Goal: Task Accomplishment & Management: Use online tool/utility

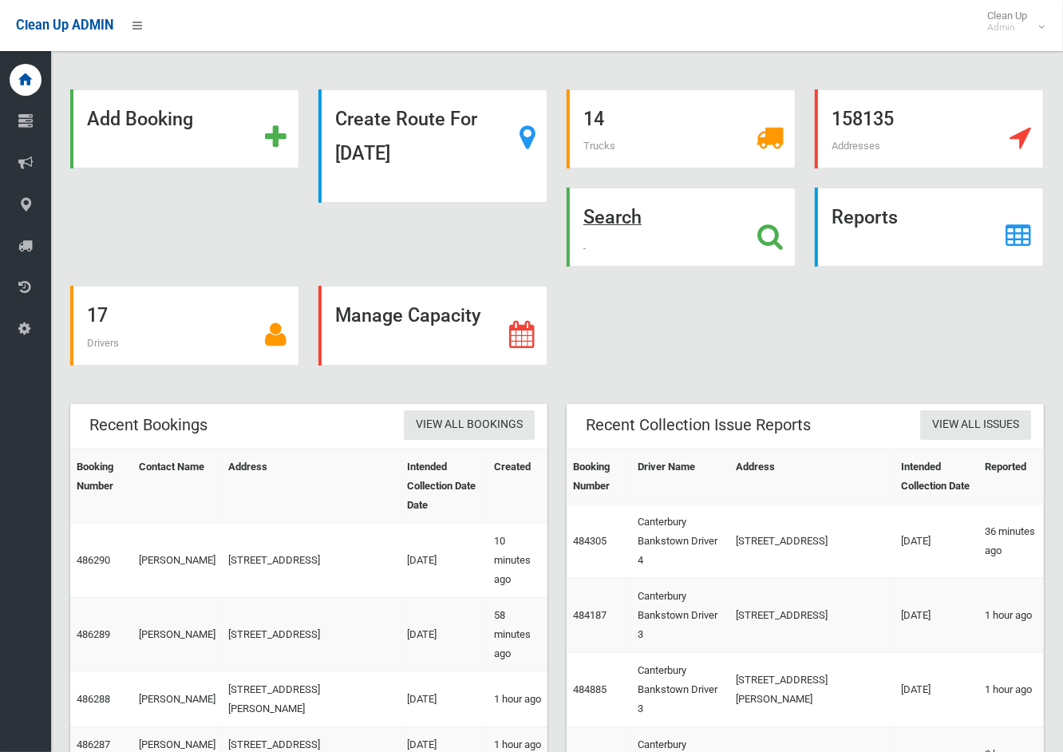
click at [627, 208] on strong "Search" at bounding box center [613, 217] width 58 height 22
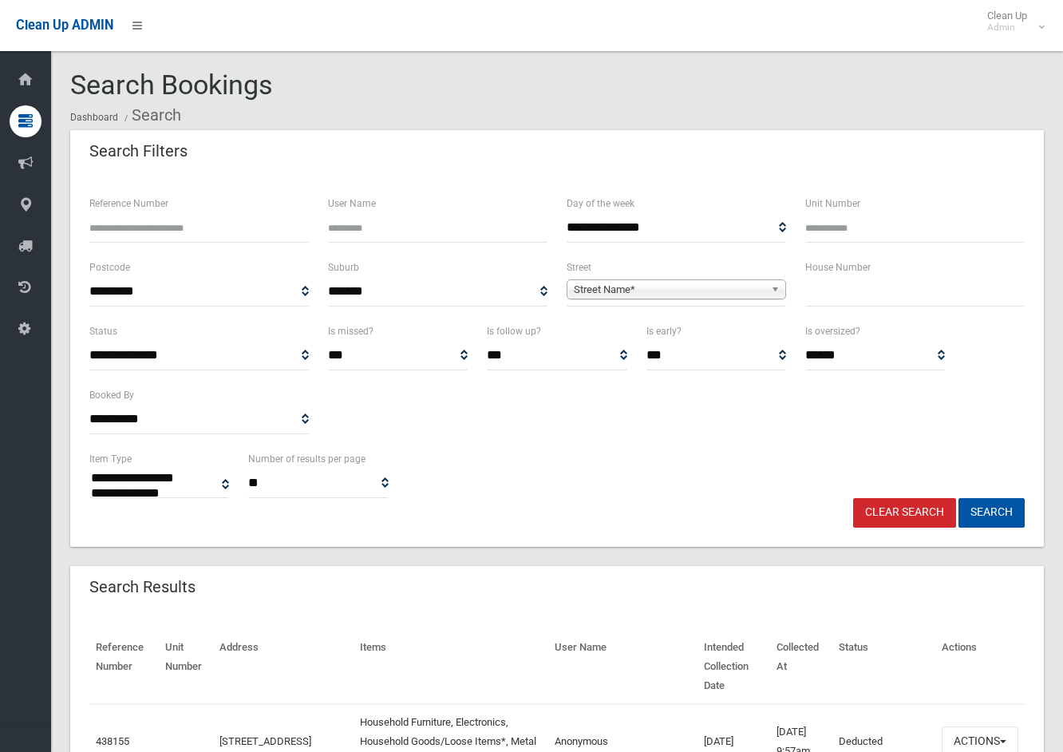
select select
click at [870, 278] on input "text" at bounding box center [916, 292] width 220 height 30
type input "**"
click at [751, 289] on span "Street Name*" at bounding box center [669, 289] width 191 height 19
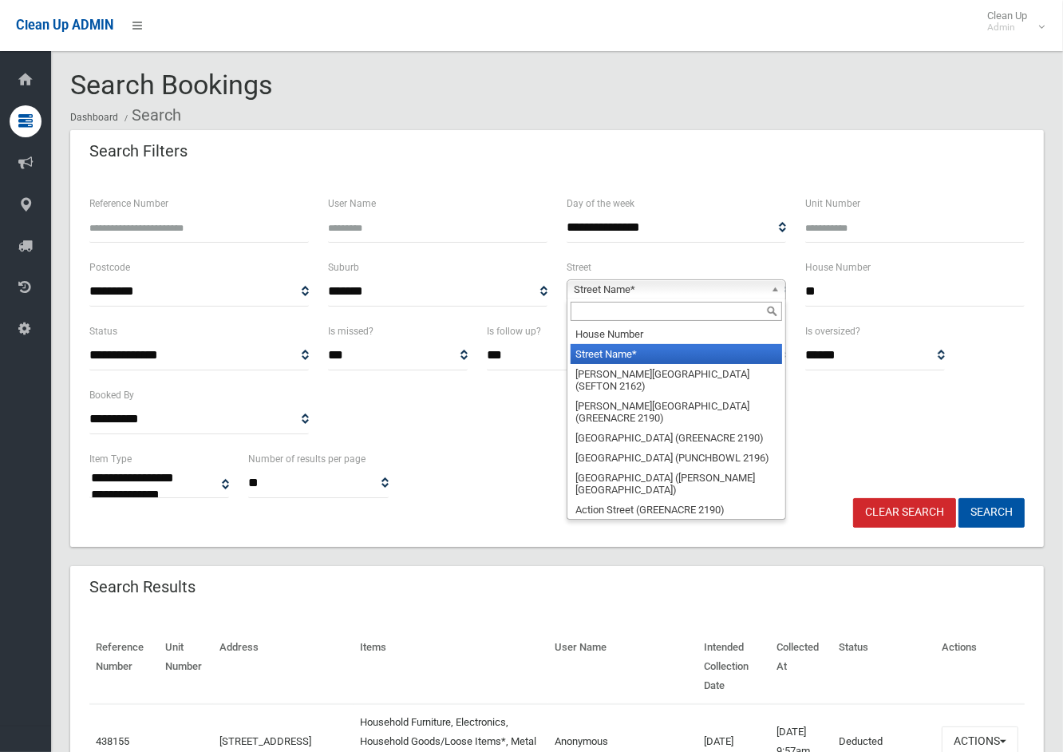
click at [675, 315] on input "text" at bounding box center [677, 311] width 212 height 19
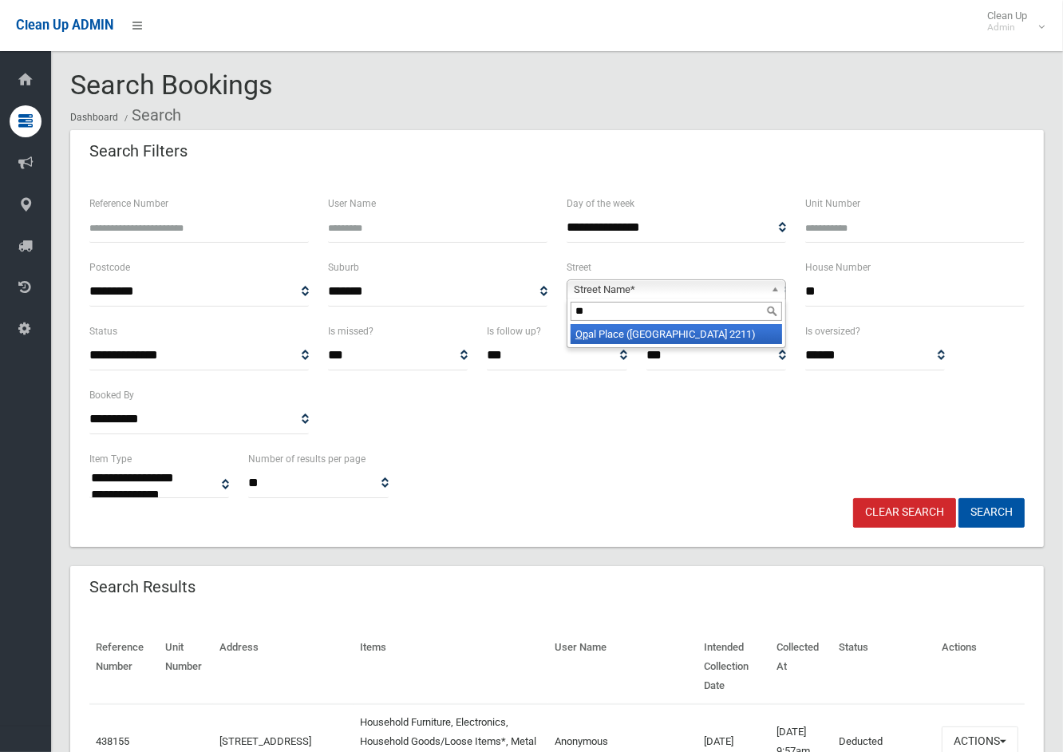
type input "*"
type input "******"
click at [644, 330] on li "Panani a Avenue (PANANIA 2213)" at bounding box center [677, 334] width 212 height 20
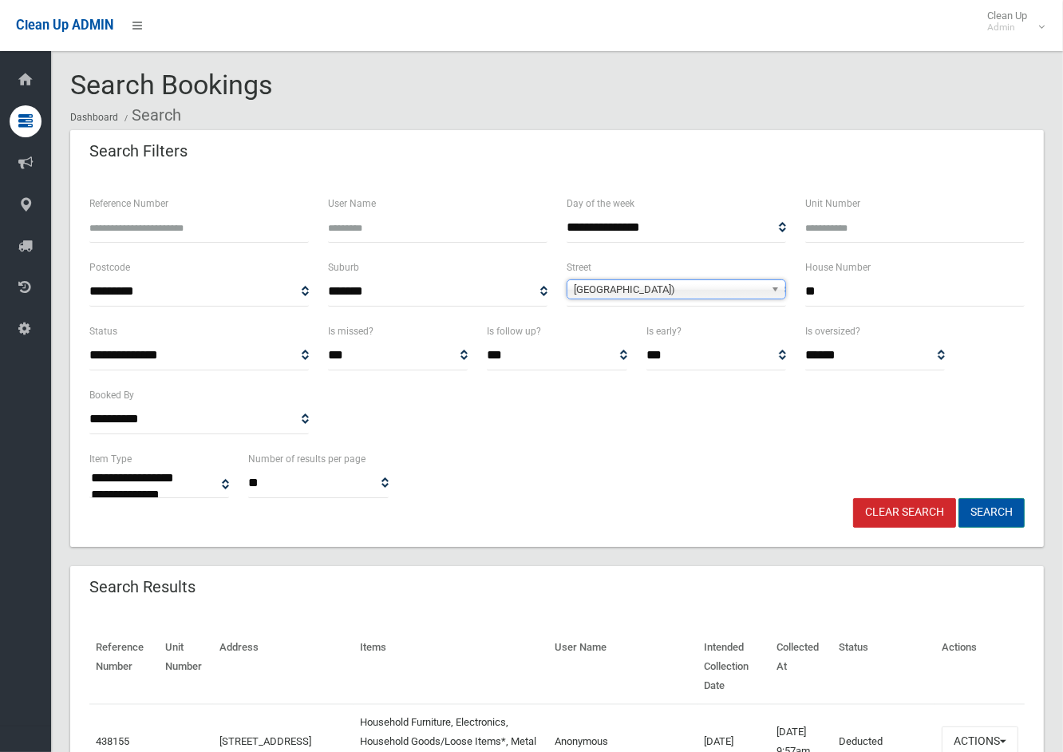
click at [993, 507] on button "Search" at bounding box center [992, 513] width 66 height 30
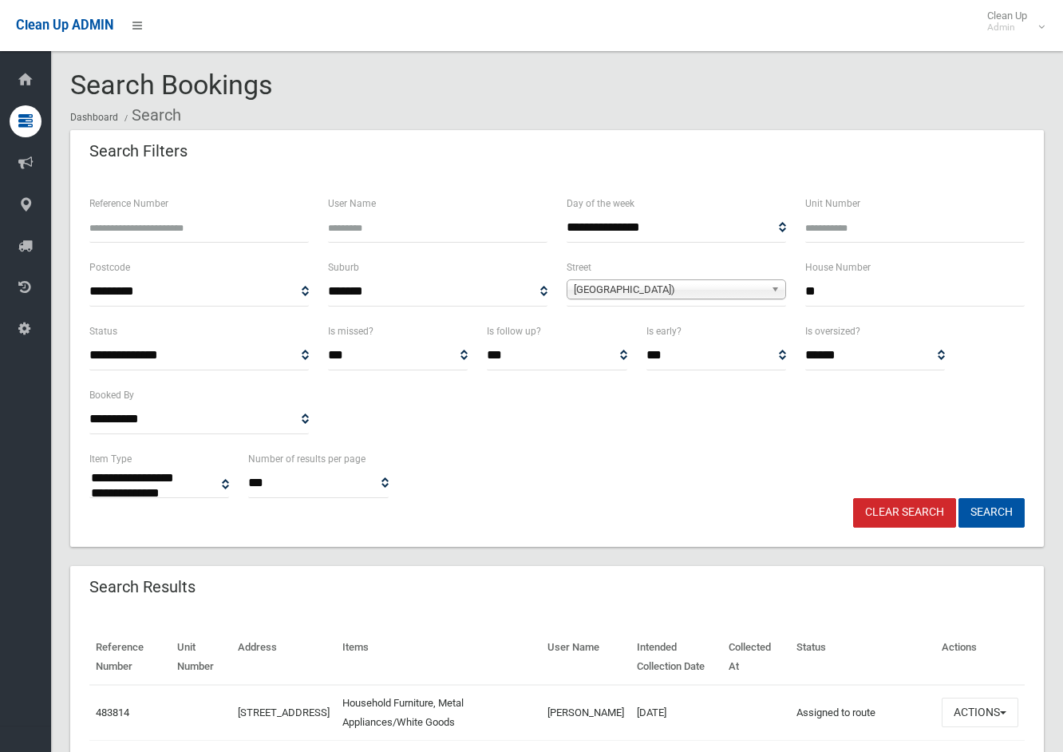
select select
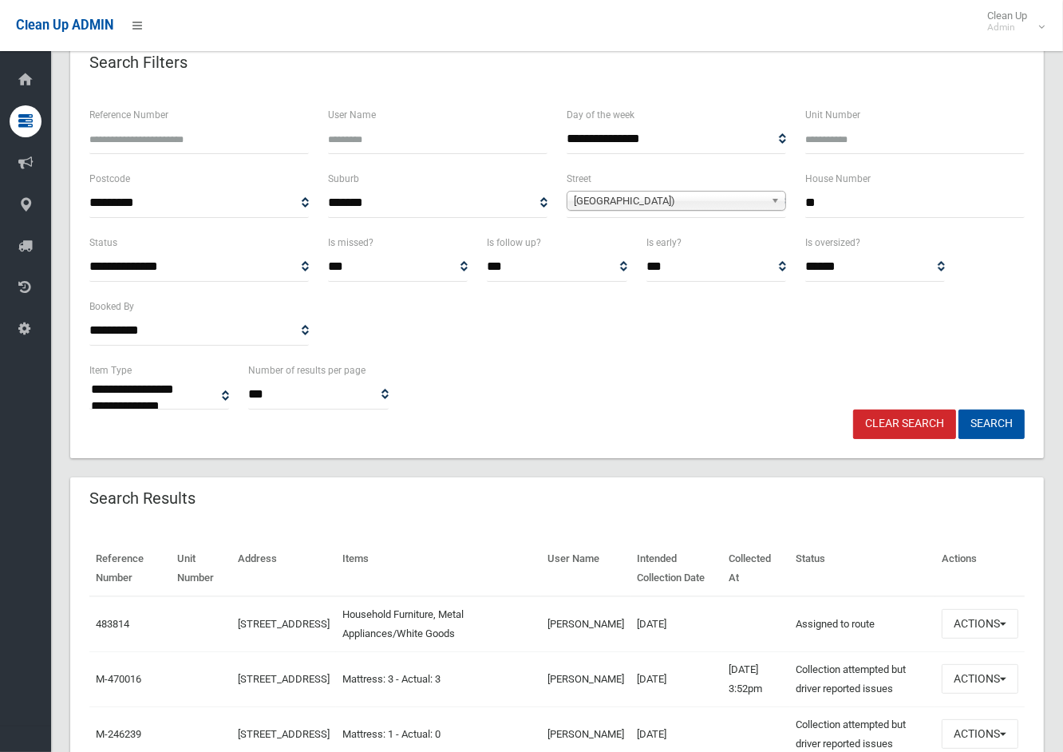
drag, startPoint x: 854, startPoint y: 201, endPoint x: 680, endPoint y: 208, distance: 174.2
click at [680, 208] on div "**********" at bounding box center [557, 201] width 955 height 64
type input "*"
drag, startPoint x: 611, startPoint y: 201, endPoint x: 624, endPoint y: 208, distance: 14.7
click at [615, 201] on span "Panania Avenue (PANANIA 2213)" at bounding box center [669, 201] width 191 height 19
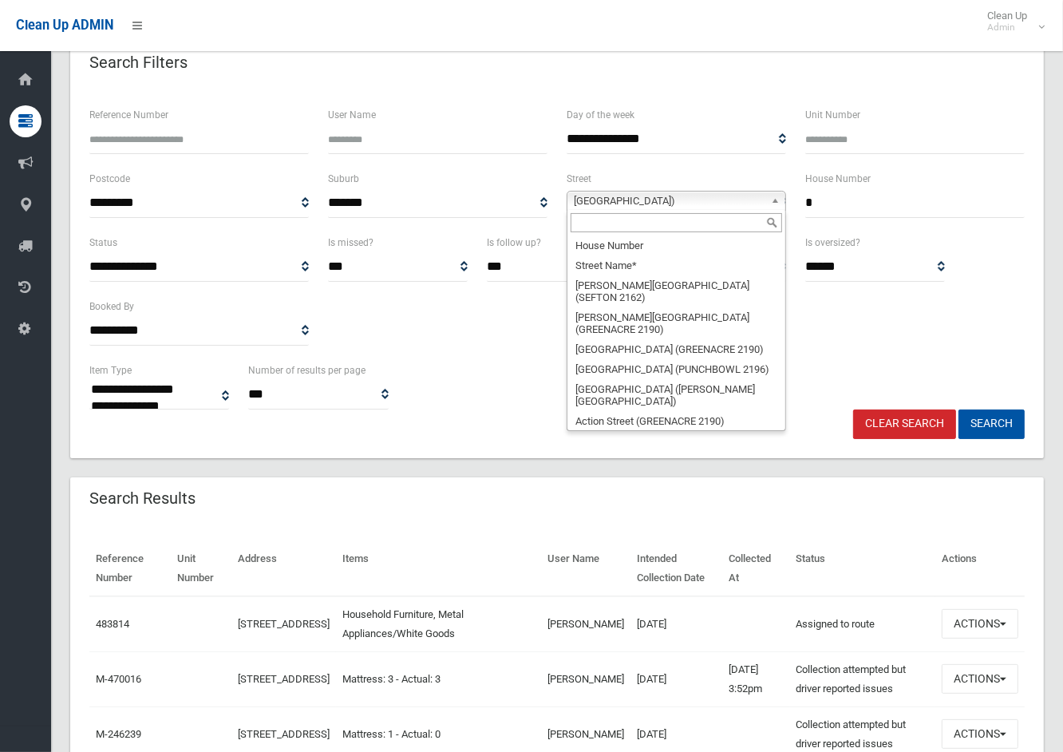
scroll to position [32889, 0]
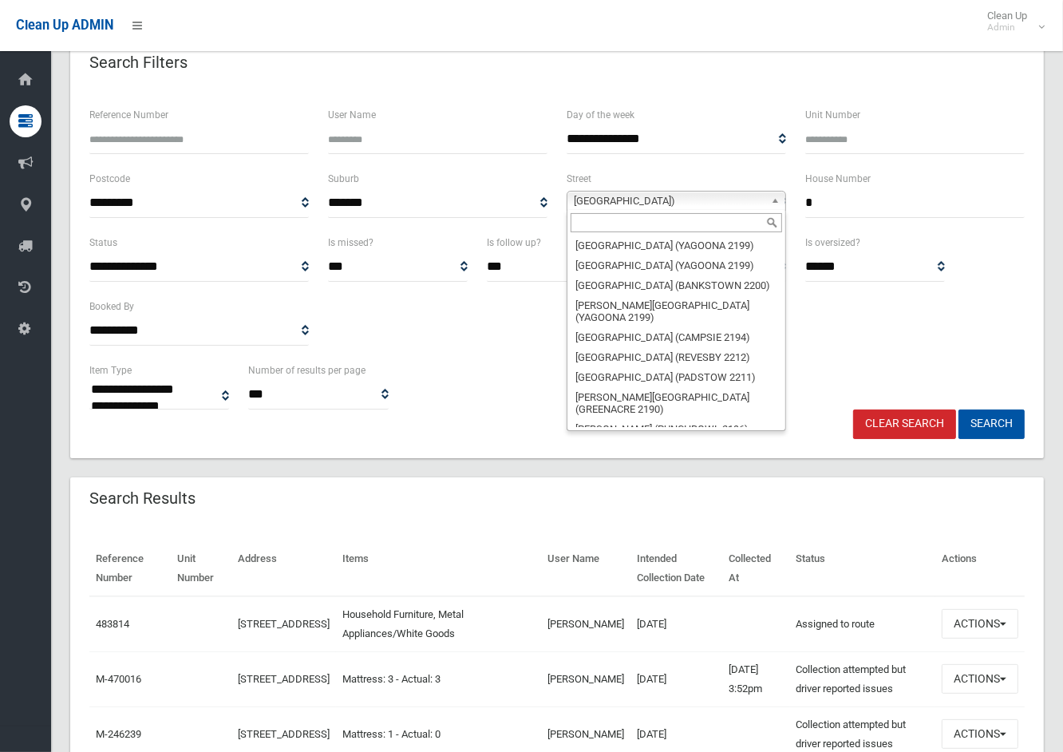
click at [608, 227] on input "text" at bounding box center [677, 222] width 212 height 19
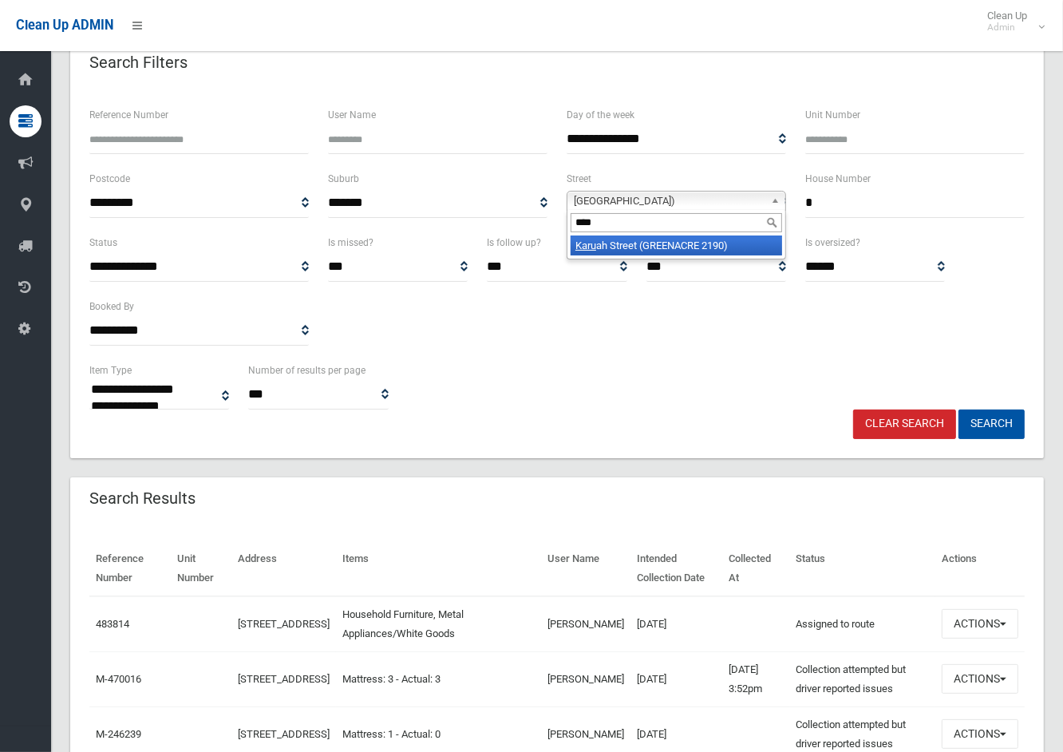
type input "****"
click at [648, 242] on li "Karu ah Street (GREENACRE 2190)" at bounding box center [677, 246] width 212 height 20
click at [998, 436] on button "Search" at bounding box center [992, 425] width 66 height 30
click at [999, 425] on button "Search" at bounding box center [992, 425] width 66 height 30
click at [620, 410] on div "Clear Search Search" at bounding box center [557, 425] width 955 height 30
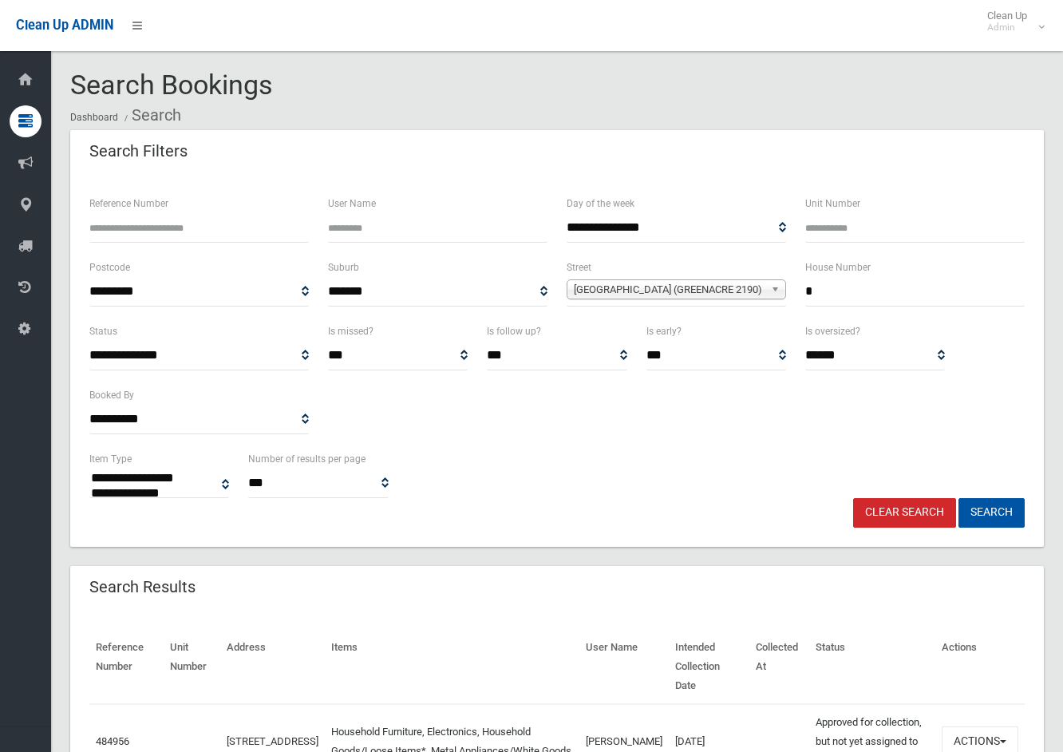
select select
drag, startPoint x: 804, startPoint y: 290, endPoint x: 784, endPoint y: 290, distance: 20.0
click at [788, 290] on div "**********" at bounding box center [557, 290] width 955 height 64
type input "*"
click at [752, 289] on span "Karuah Street (GREENACRE 2190)" at bounding box center [669, 289] width 191 height 19
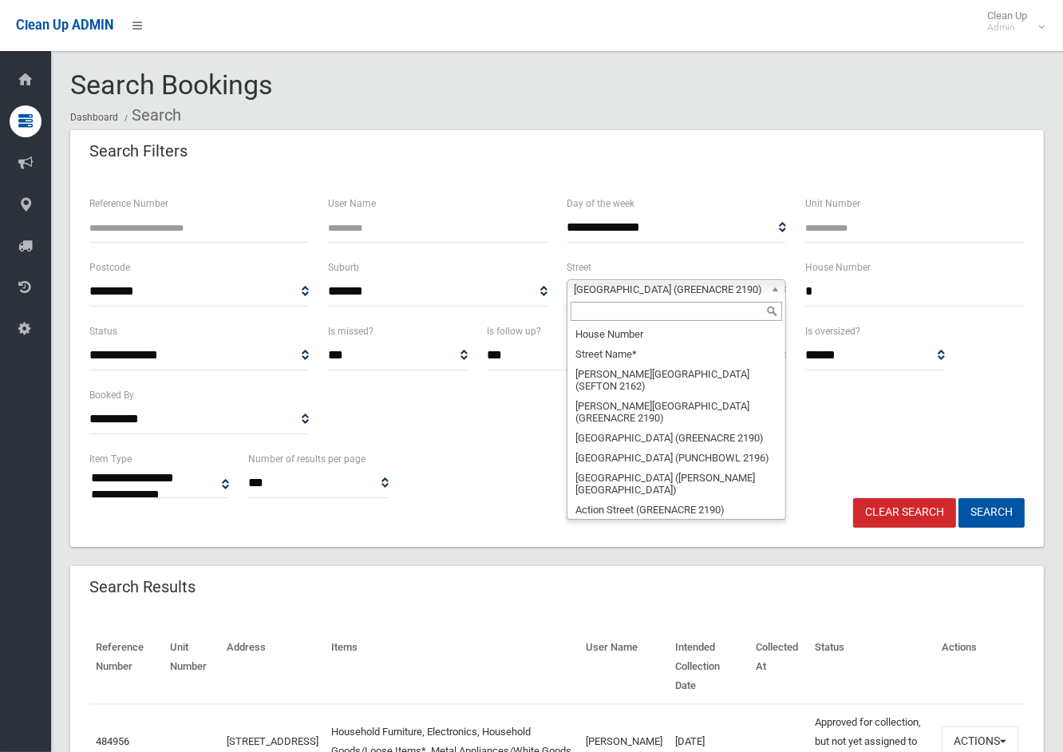
scroll to position [22806, 0]
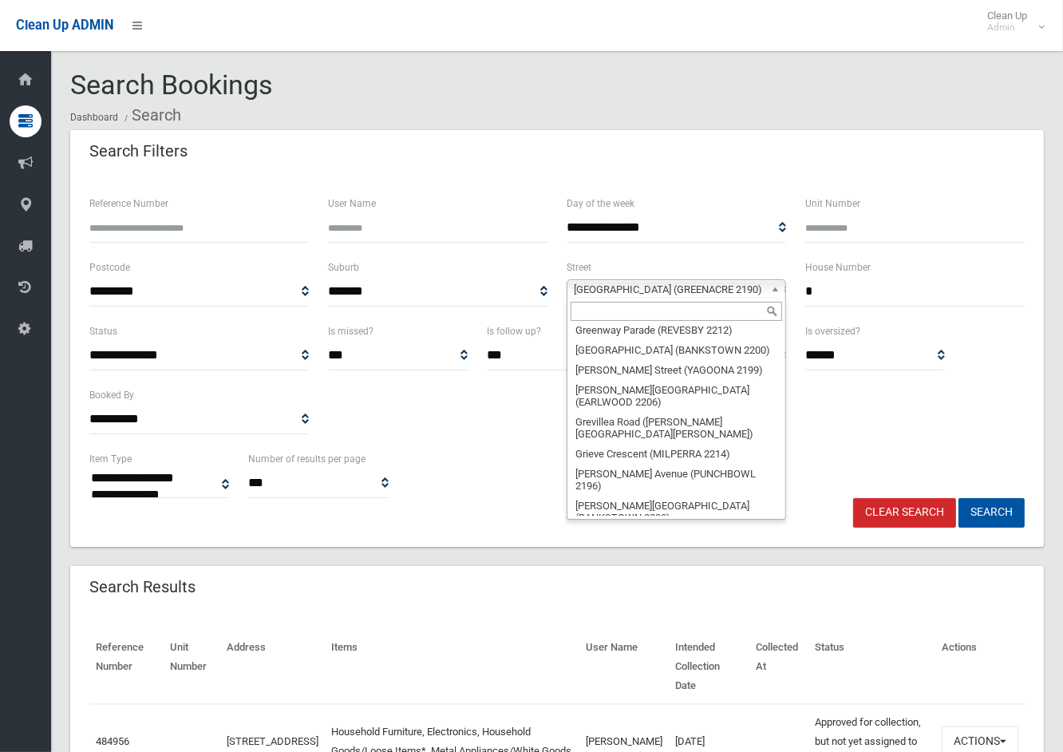
click at [706, 314] on input "text" at bounding box center [677, 311] width 212 height 19
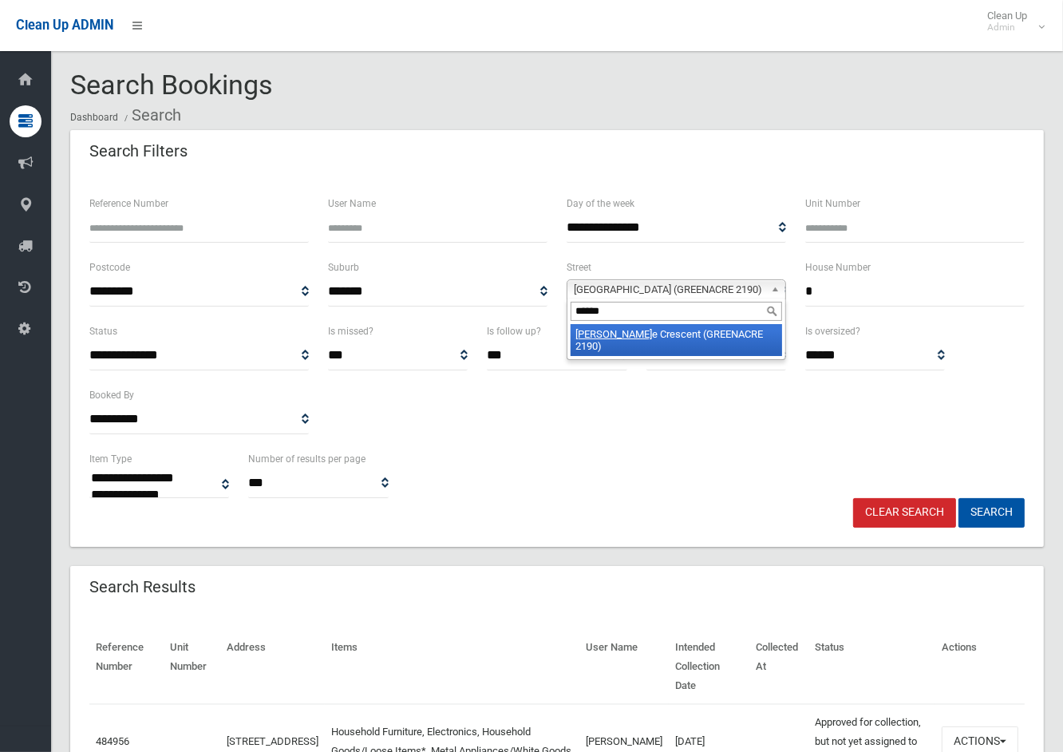
type input "******"
click at [703, 332] on li "Narell e Crescent (GREENACRE 2190)" at bounding box center [677, 340] width 212 height 32
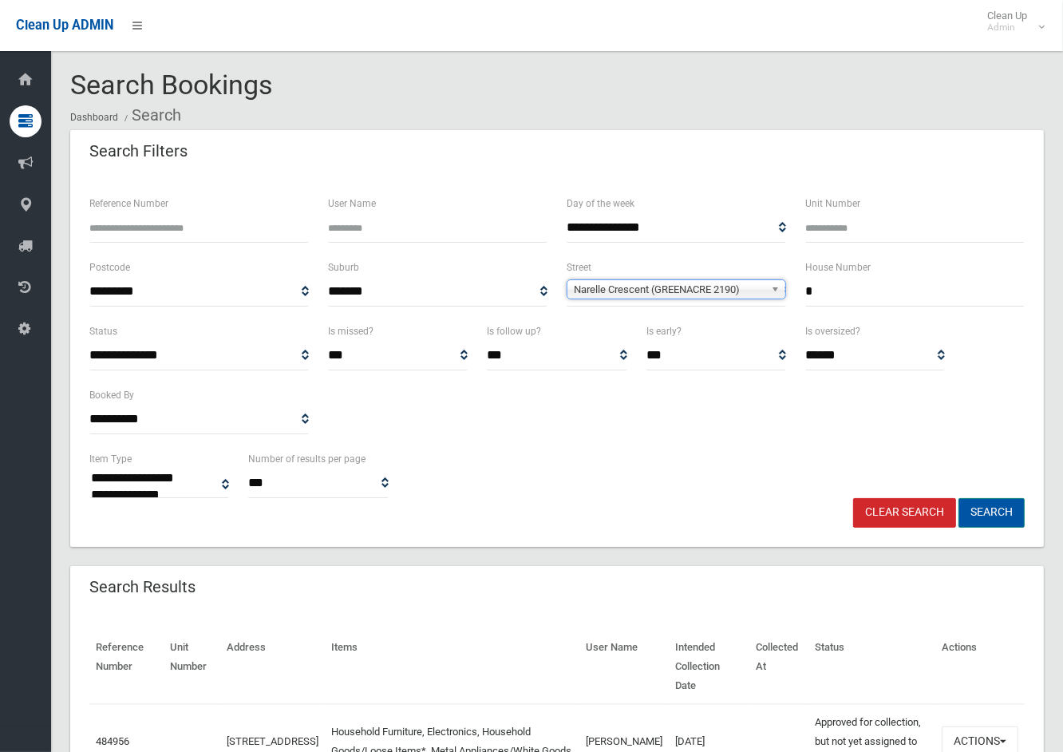
click at [1001, 507] on button "Search" at bounding box center [992, 513] width 66 height 30
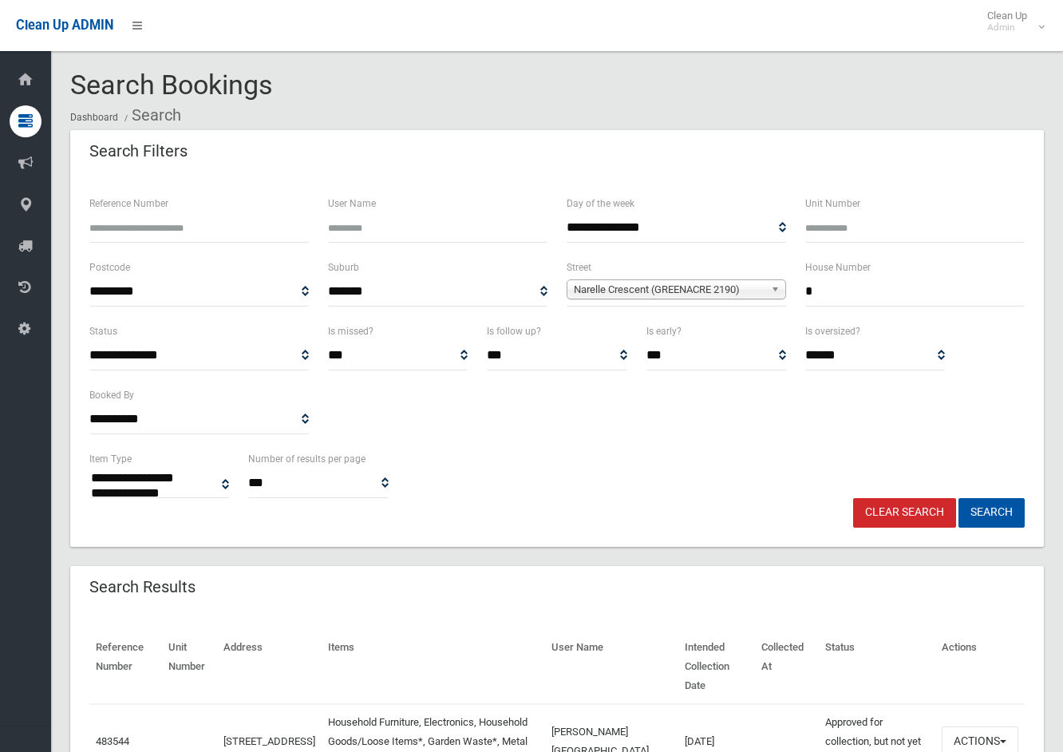
select select
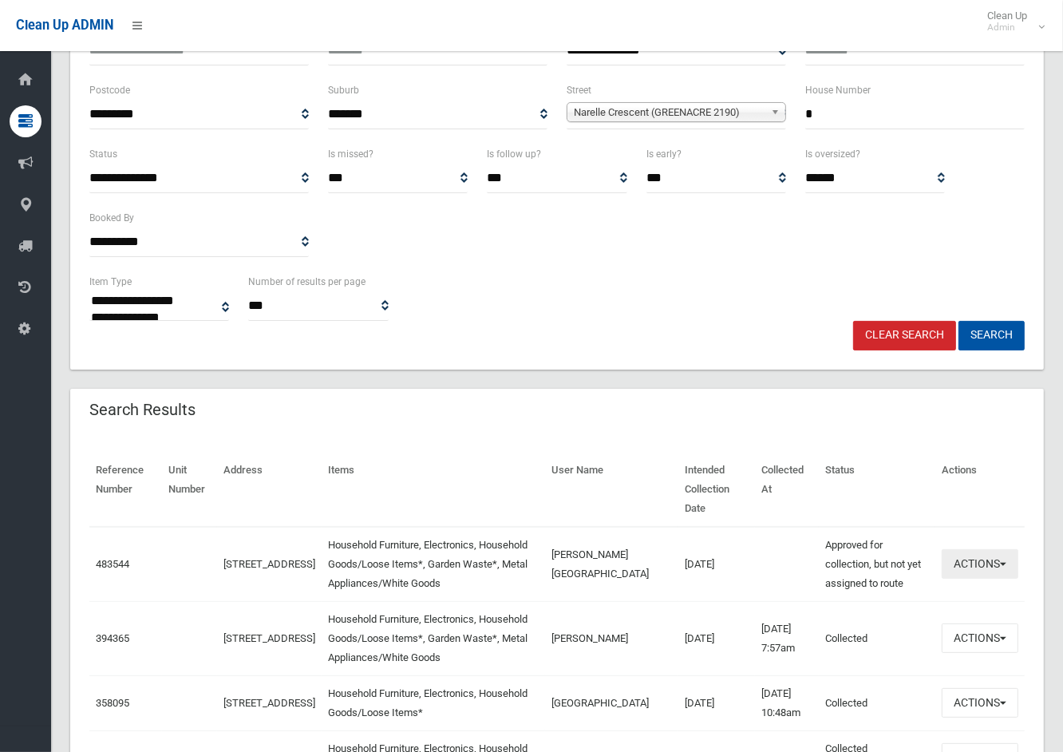
click at [987, 549] on button "Actions" at bounding box center [980, 564] width 77 height 30
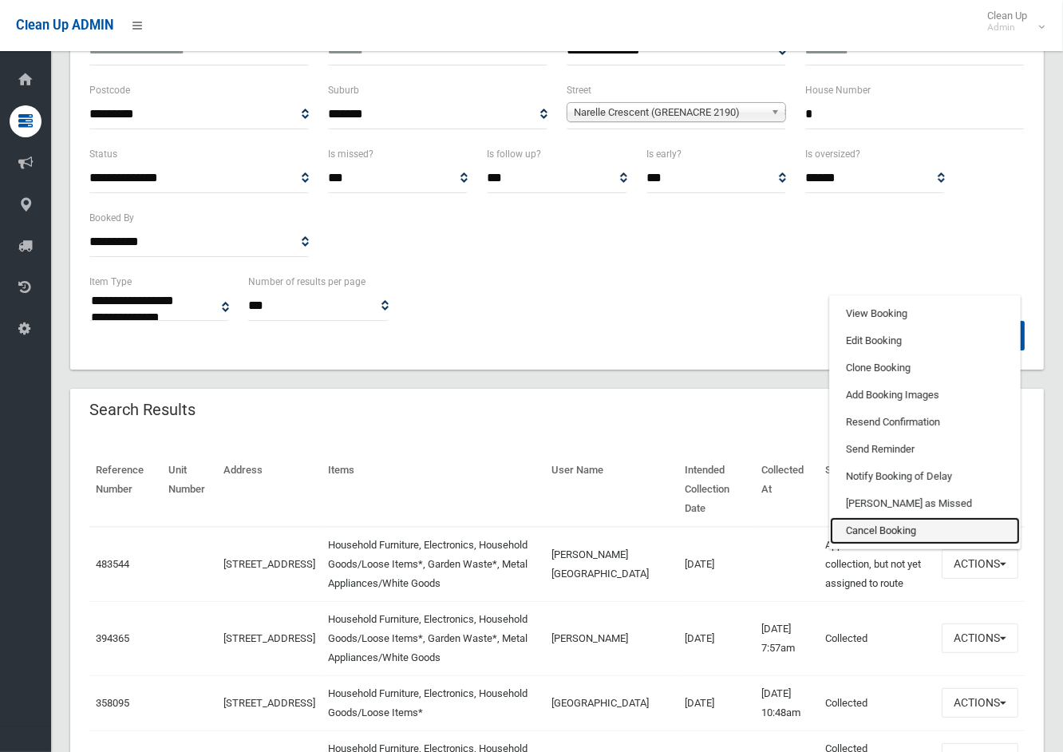
click at [873, 517] on link "Cancel Booking" at bounding box center [925, 530] width 190 height 27
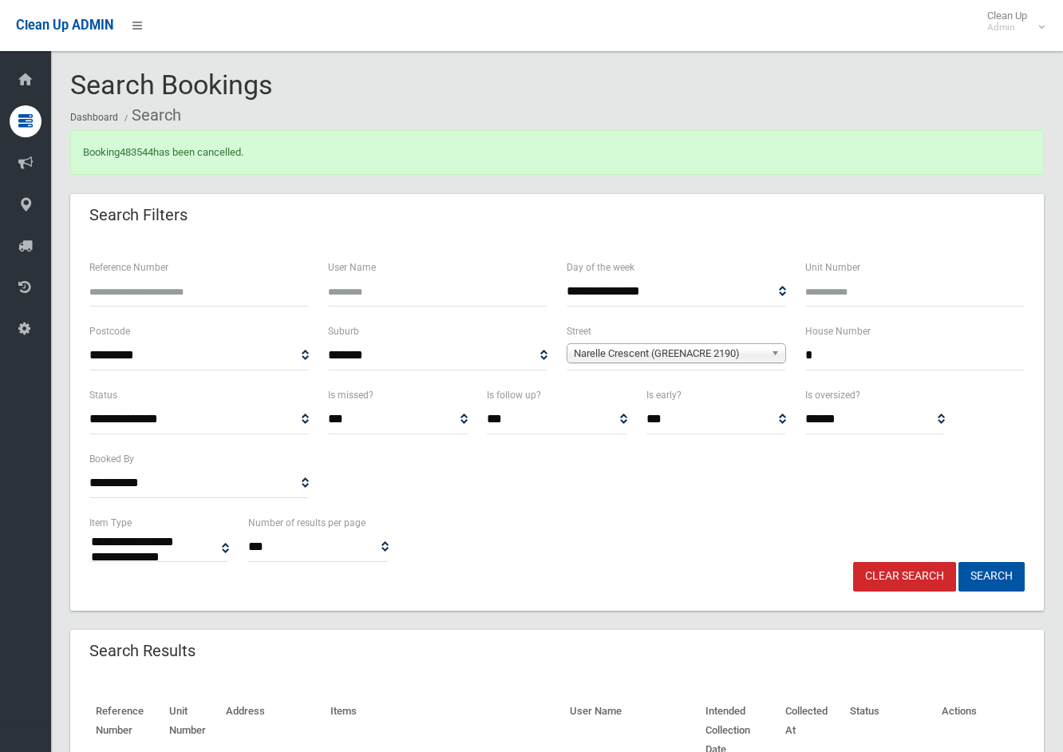
select select
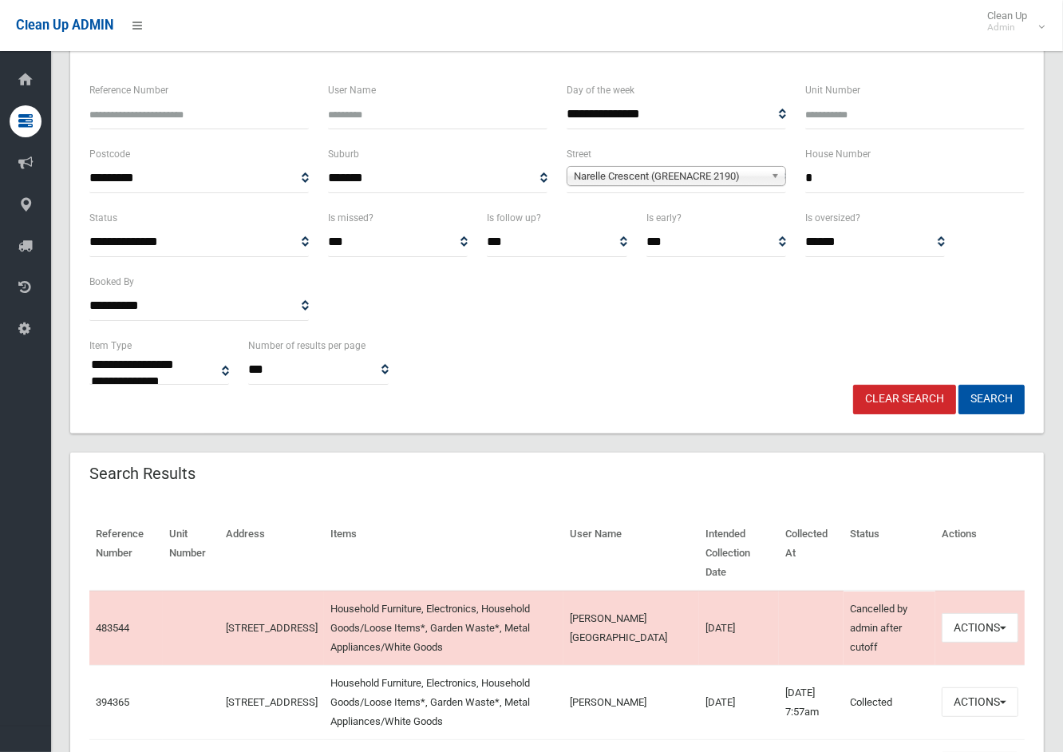
scroll to position [266, 0]
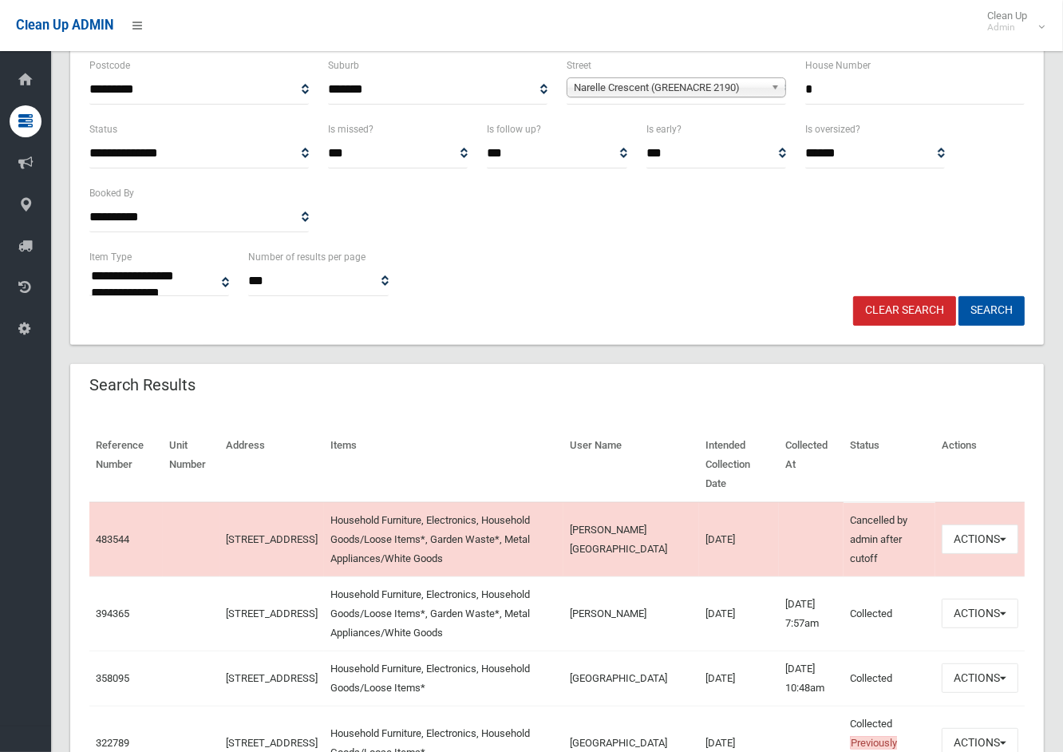
click at [572, 389] on div "Search Results" at bounding box center [557, 386] width 974 height 45
click at [585, 312] on div "Clear Search Search" at bounding box center [557, 311] width 955 height 30
click at [951, 525] on button "Actions" at bounding box center [980, 540] width 77 height 30
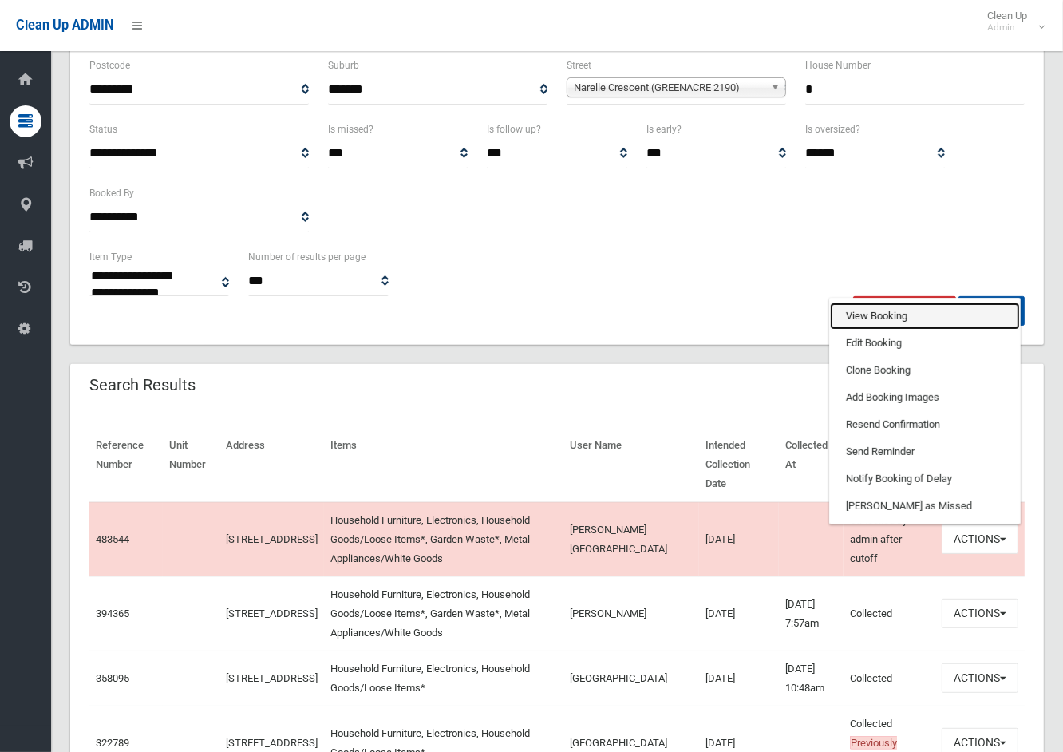
click at [860, 303] on link "View Booking" at bounding box center [925, 316] width 190 height 27
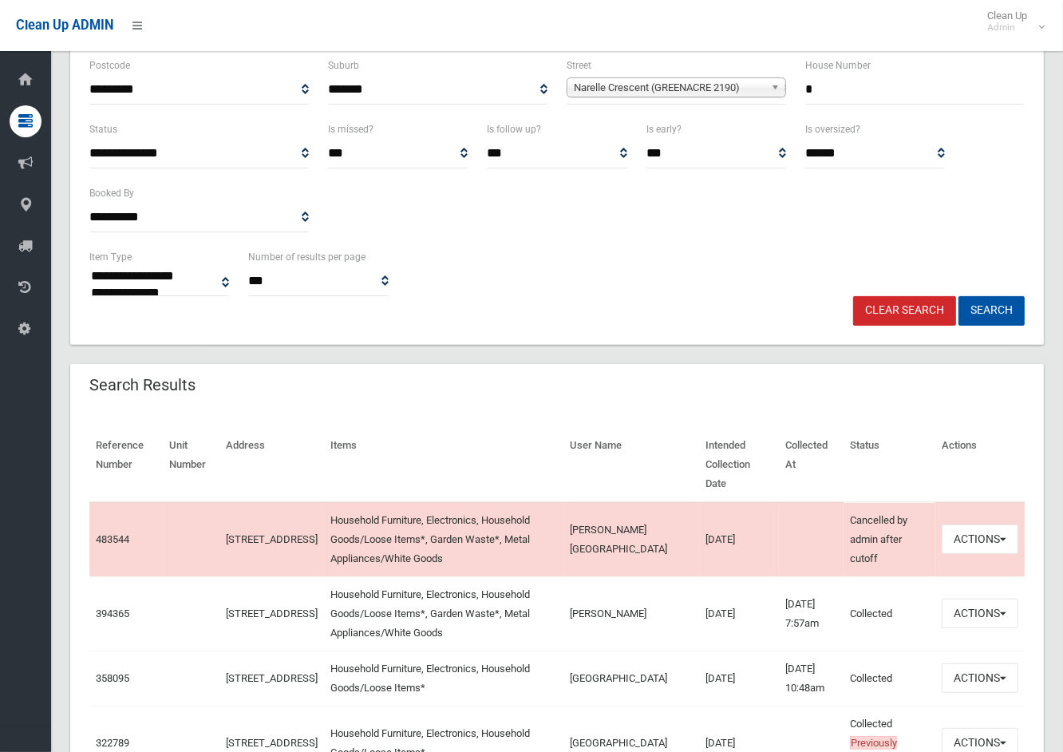
click at [563, 403] on div "Search Results" at bounding box center [557, 386] width 974 height 45
click at [971, 525] on button "Actions" at bounding box center [980, 540] width 77 height 30
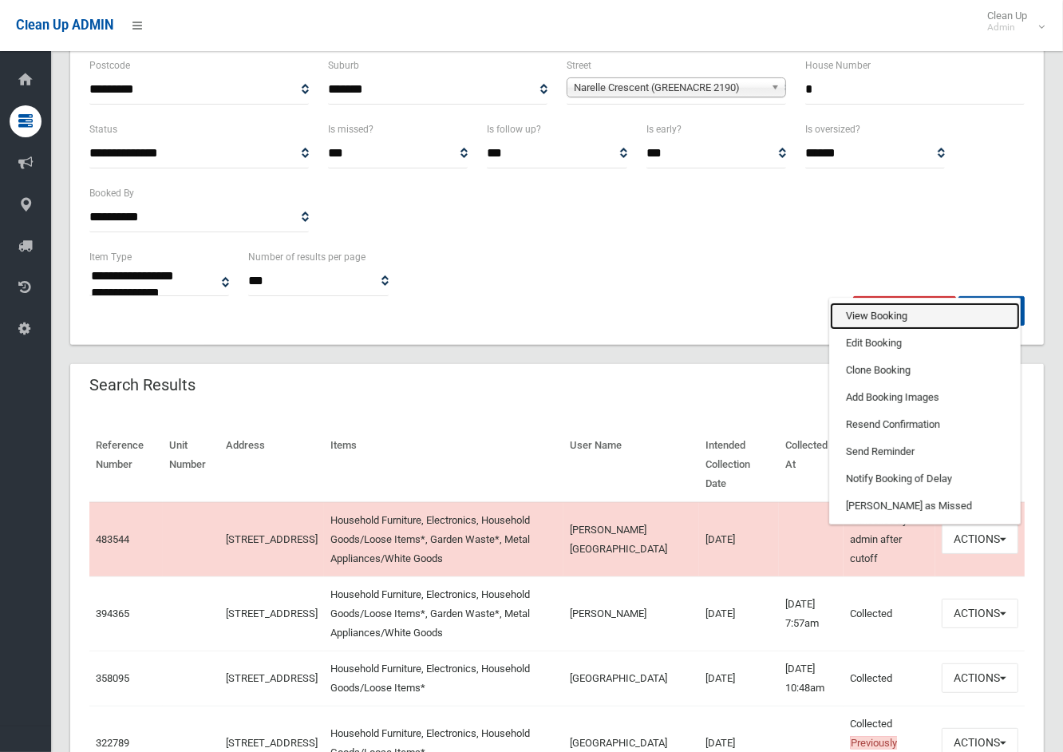
click at [878, 303] on link "View Booking" at bounding box center [925, 316] width 190 height 27
